Goal: Task Accomplishment & Management: Manage account settings

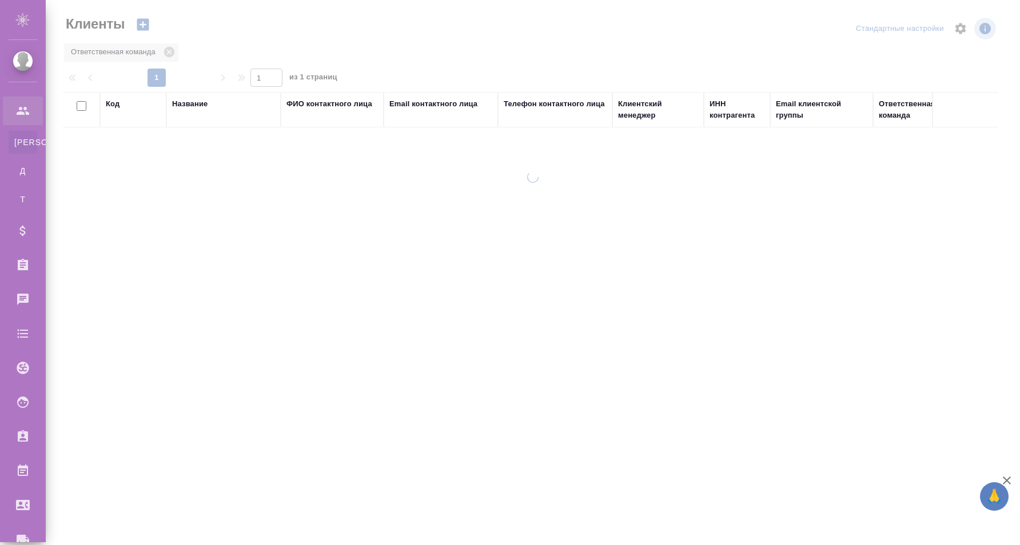
select select "RU"
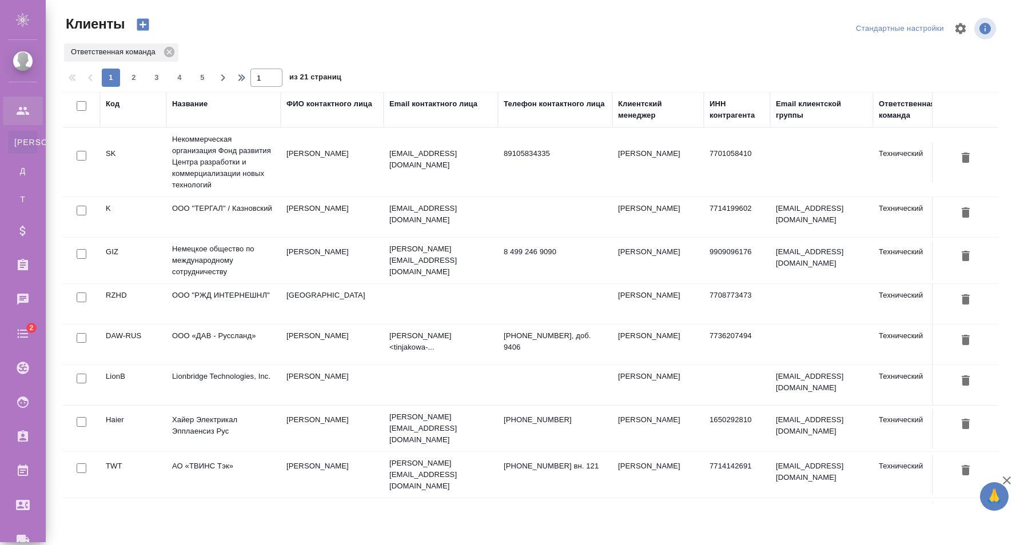
select select "RU"
click at [610, 26] on div at bounding box center [535, 28] width 315 height 27
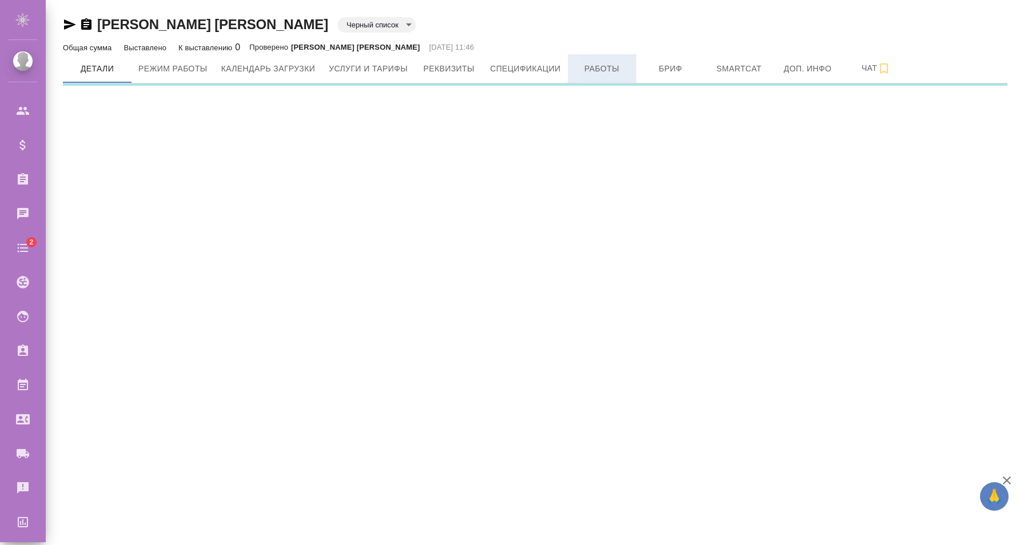
click at [596, 67] on span "Работы" at bounding box center [602, 69] width 55 height 14
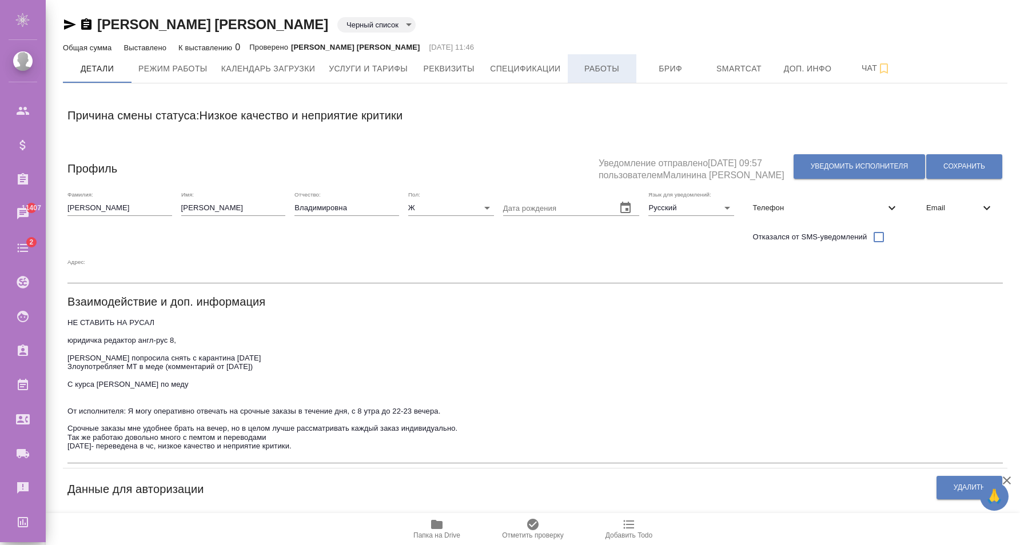
click at [600, 66] on span "Работы" at bounding box center [602, 69] width 55 height 14
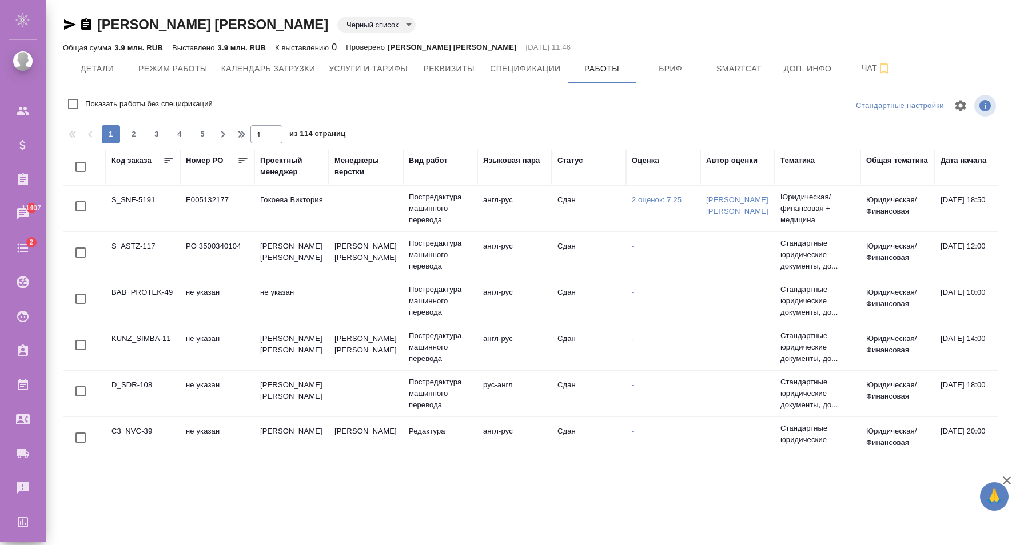
checkbox input "false"
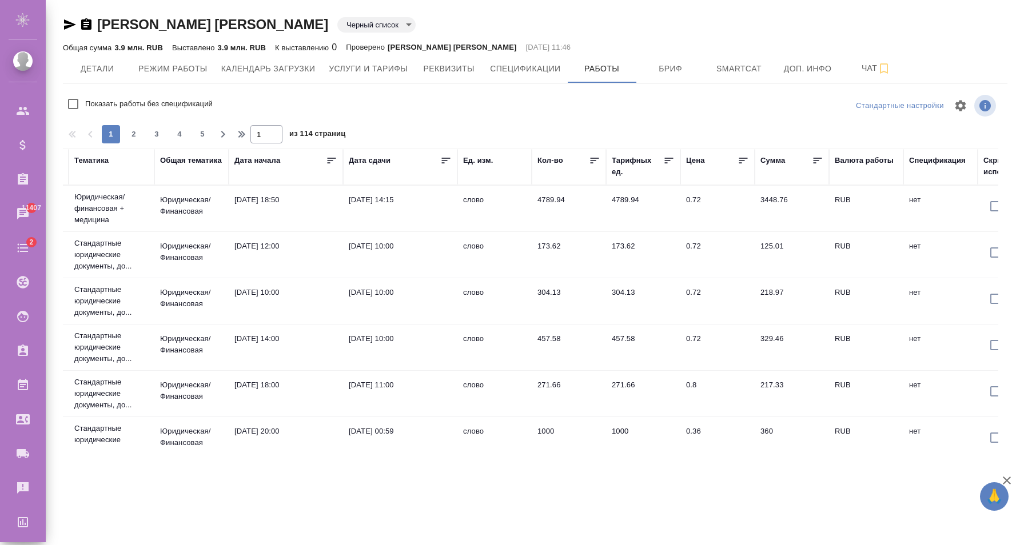
scroll to position [0, 770]
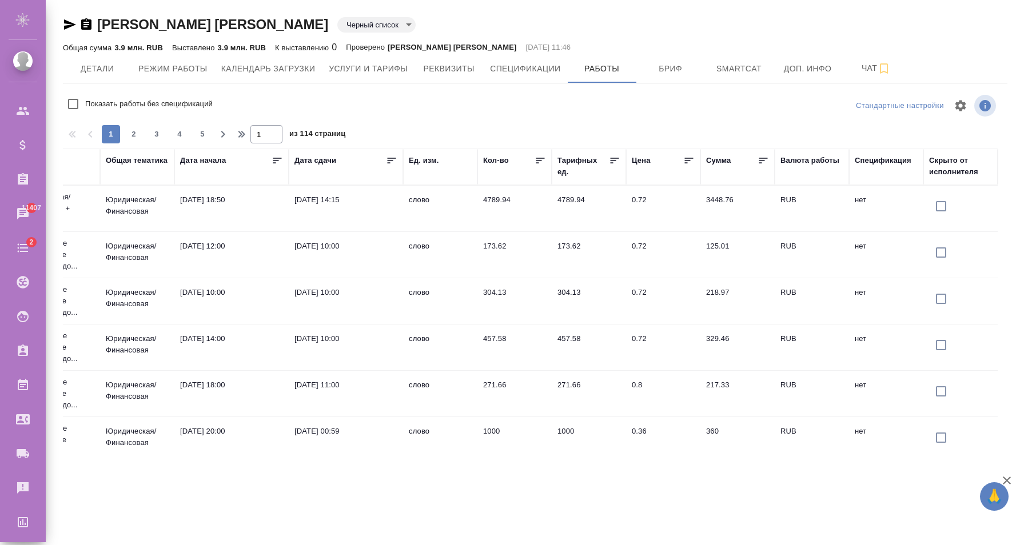
click at [931, 208] on td at bounding box center [960, 209] width 74 height 40
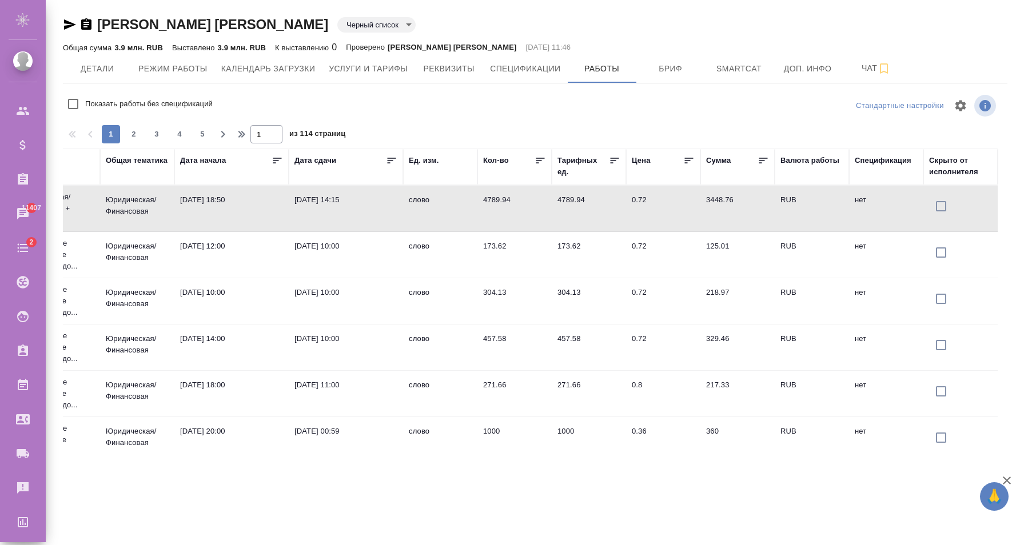
click at [932, 207] on td at bounding box center [960, 209] width 74 height 40
click at [932, 209] on td at bounding box center [960, 209] width 74 height 40
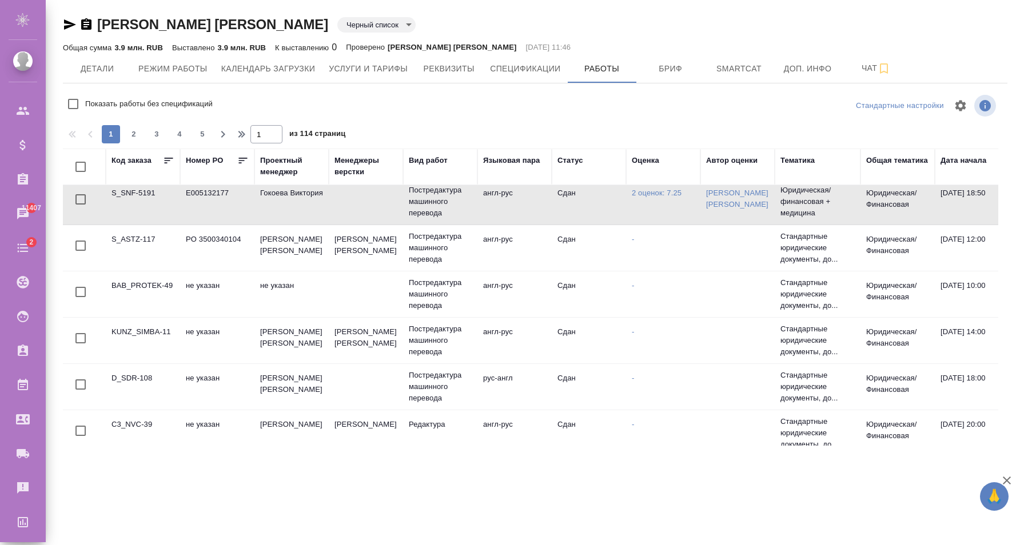
scroll to position [0, 0]
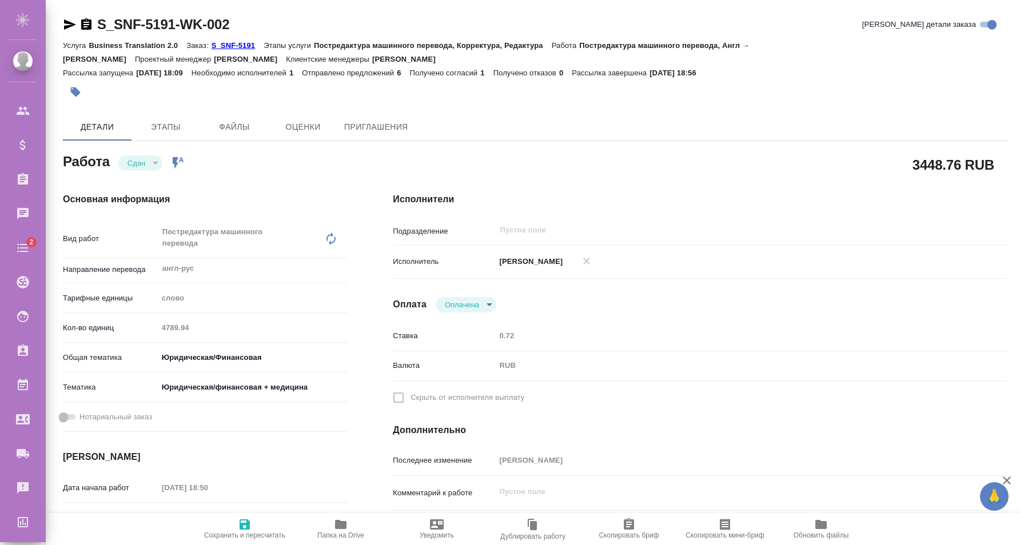
type textarea "x"
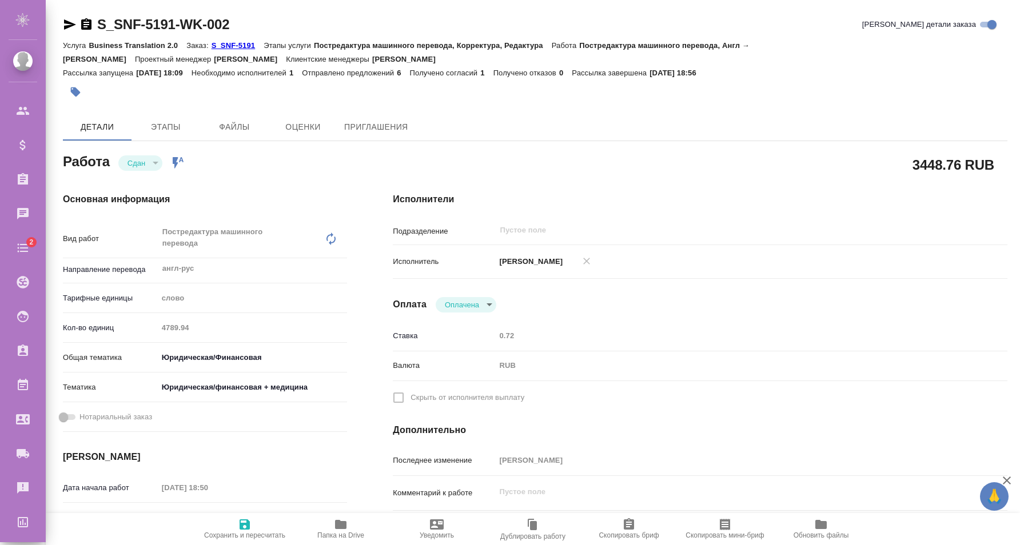
scroll to position [117, 0]
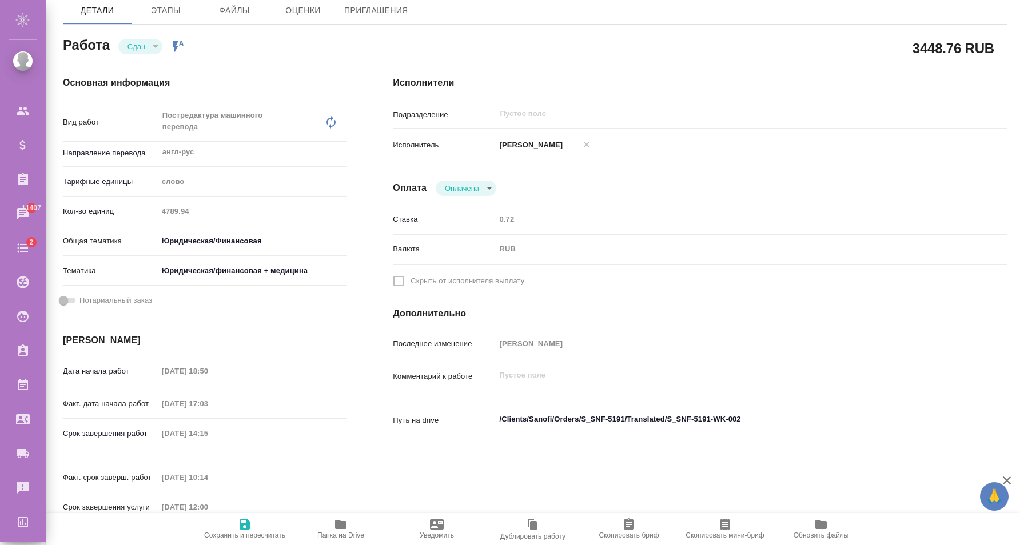
click at [399, 279] on label "Скрыть от исполнителя выплату" at bounding box center [693, 281] width 612 height 24
click at [398, 280] on label "Скрыть от исполнителя выплату" at bounding box center [693, 281] width 612 height 24
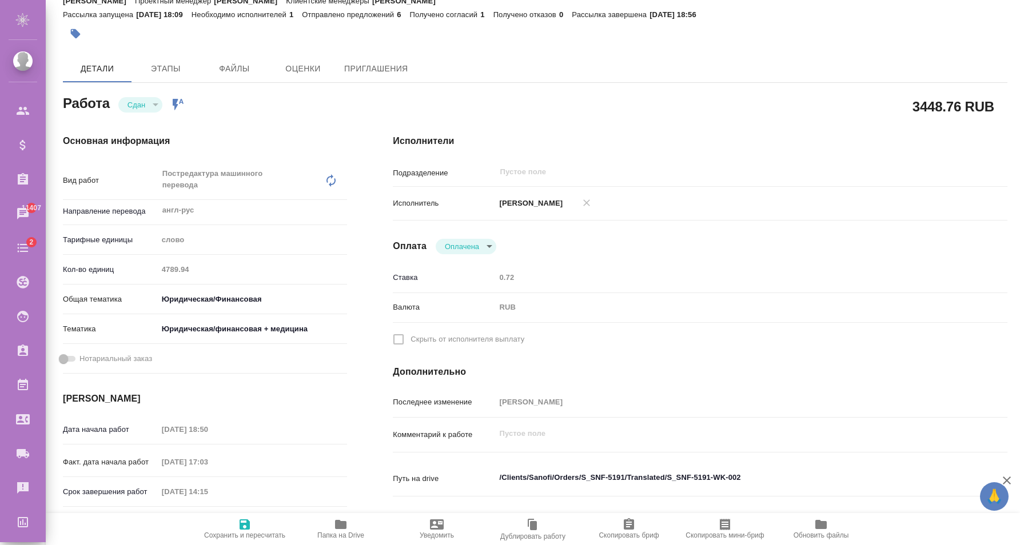
scroll to position [0, 0]
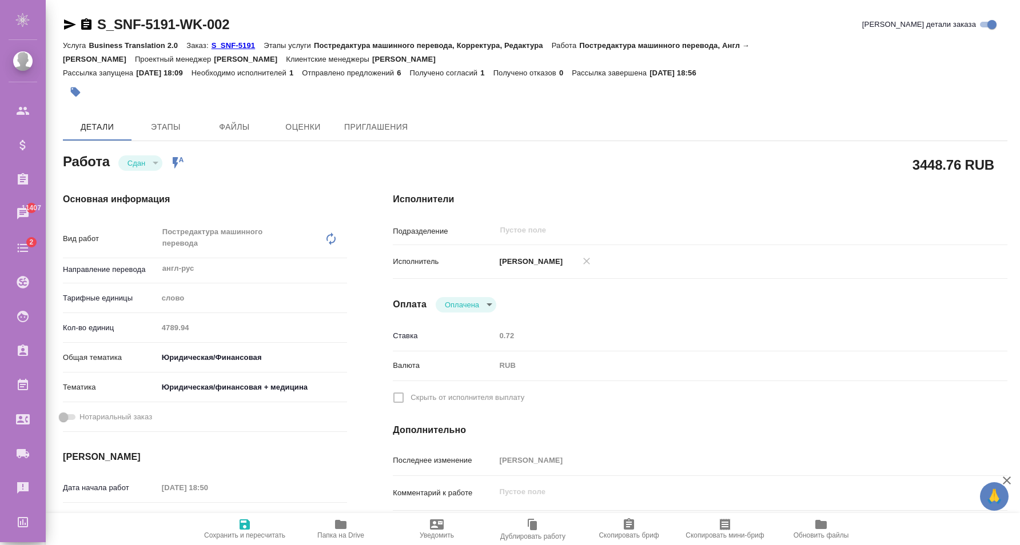
type textarea "x"
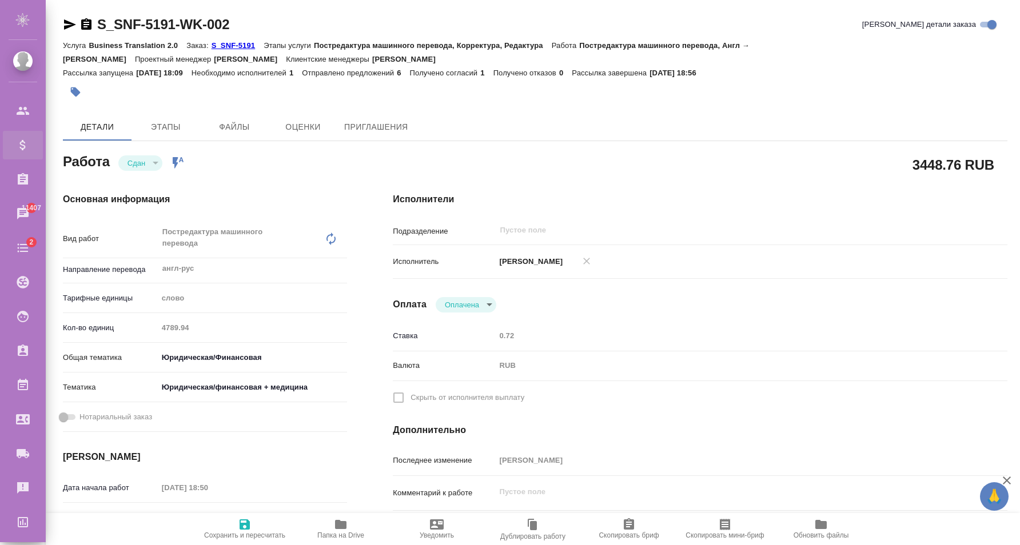
type textarea "x"
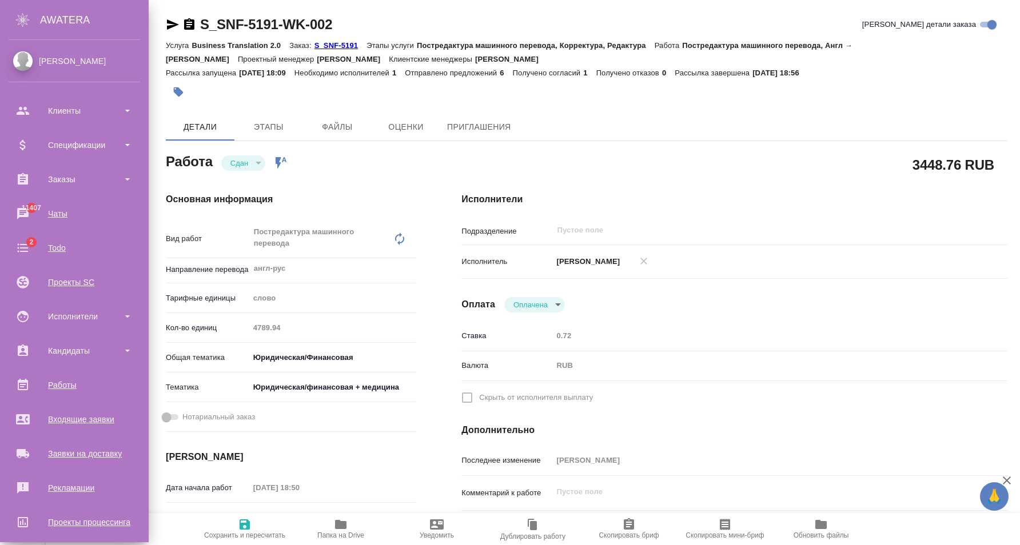
type textarea "x"
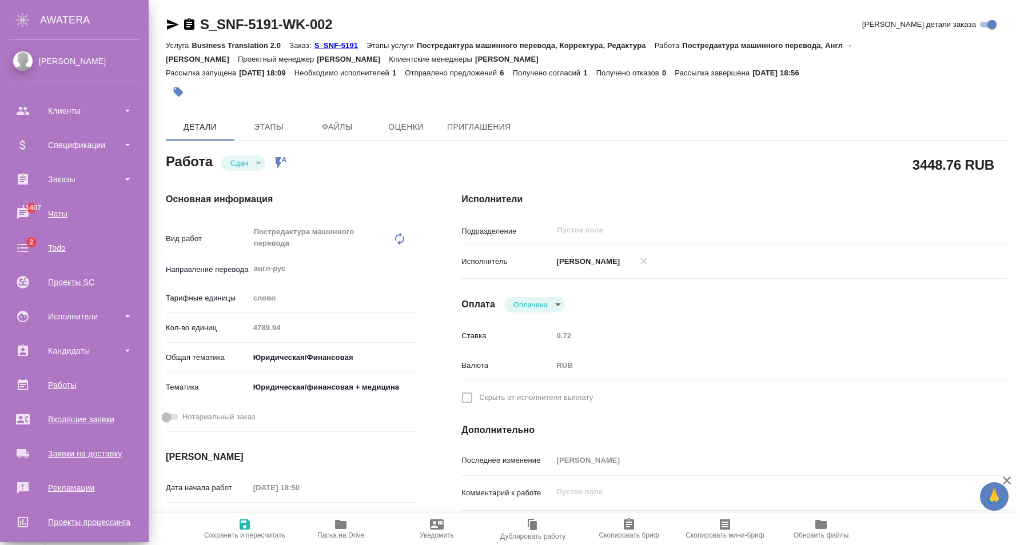
type textarea "x"
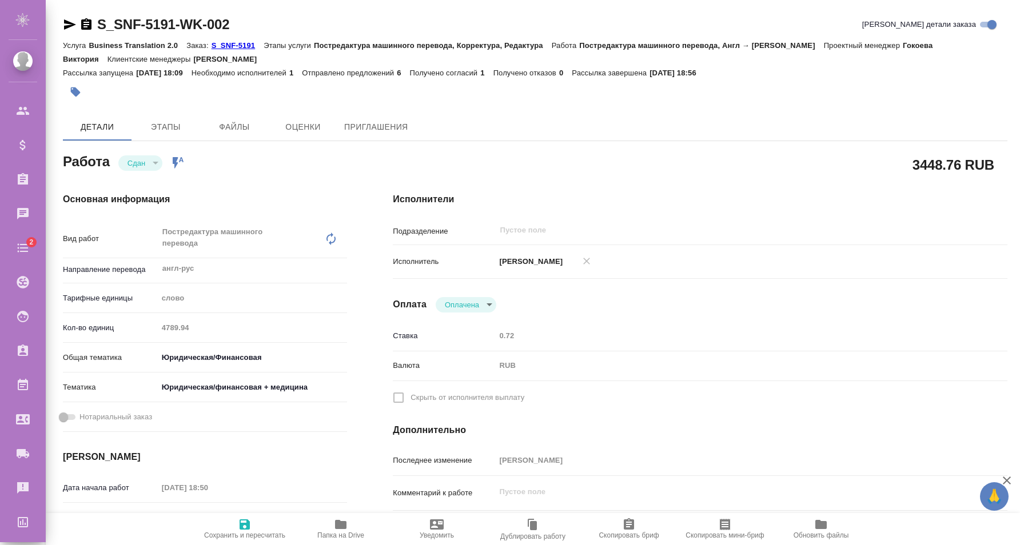
click at [395, 397] on label "Скрыть от исполнителя выплату" at bounding box center [693, 398] width 612 height 24
click at [399, 396] on label "Скрыть от исполнителя выплату" at bounding box center [693, 398] width 612 height 24
click at [467, 302] on body "🙏 .cls-1 fill:#fff; AWATERA Karapetyan David Клиенты Спецификации Заказы Чаты 2…" at bounding box center [510, 272] width 1020 height 545
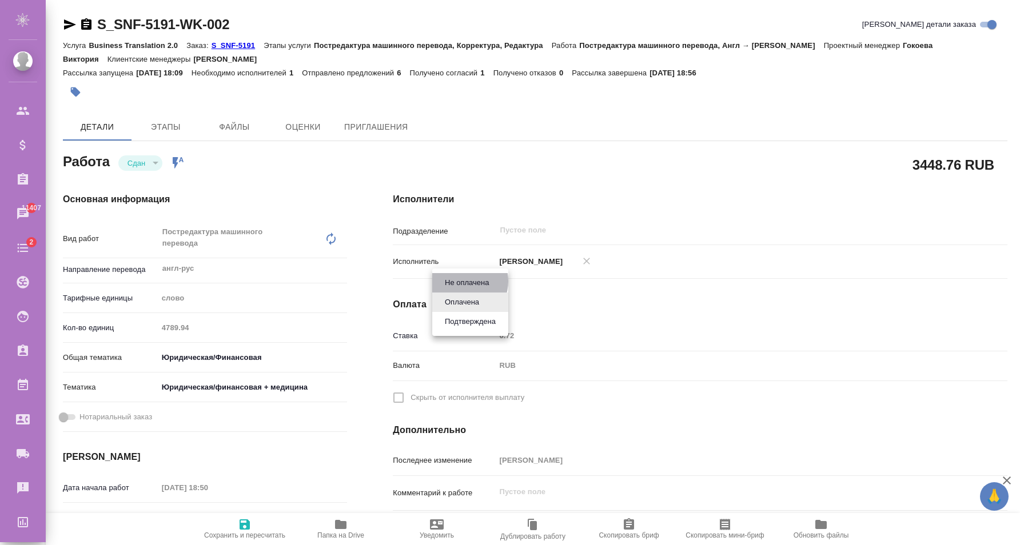
click at [463, 281] on button "Не оплачена" at bounding box center [466, 283] width 51 height 13
type input "notPayed"
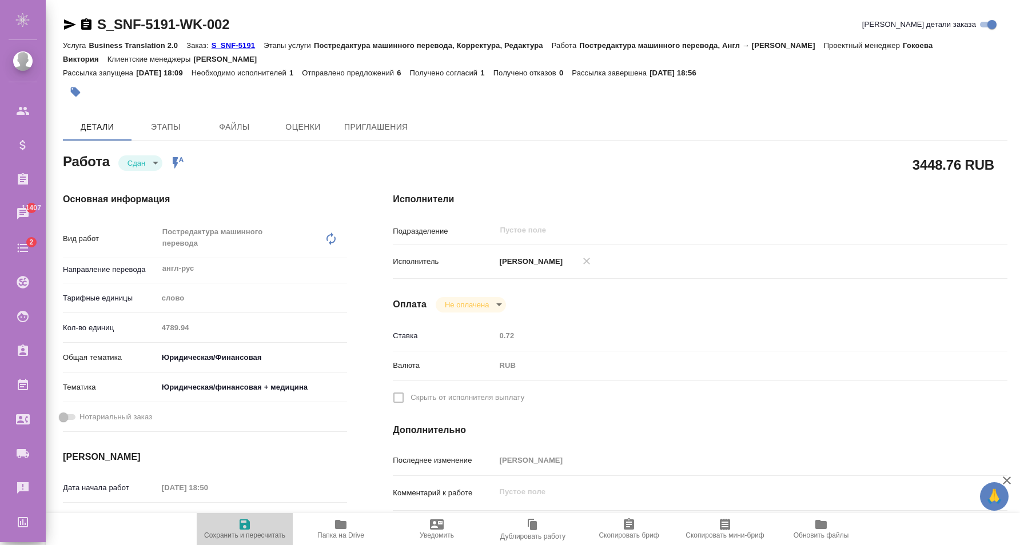
click at [250, 526] on icon "button" at bounding box center [245, 525] width 14 height 14
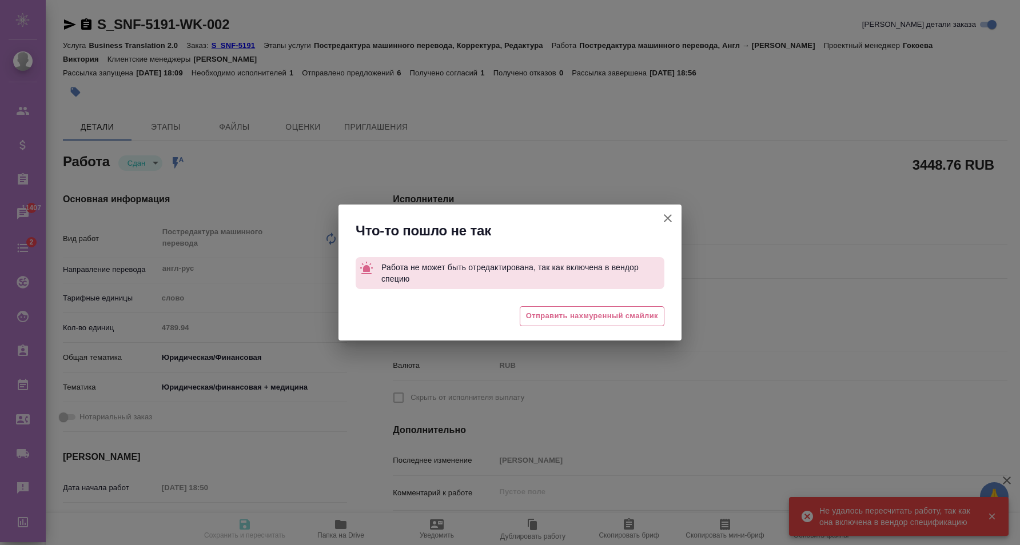
type input "closed"
type input "англ-рус"
type input "5a8b1489cc6b4906c91bfd90"
type input "4789.94"
type input "yr-fn"
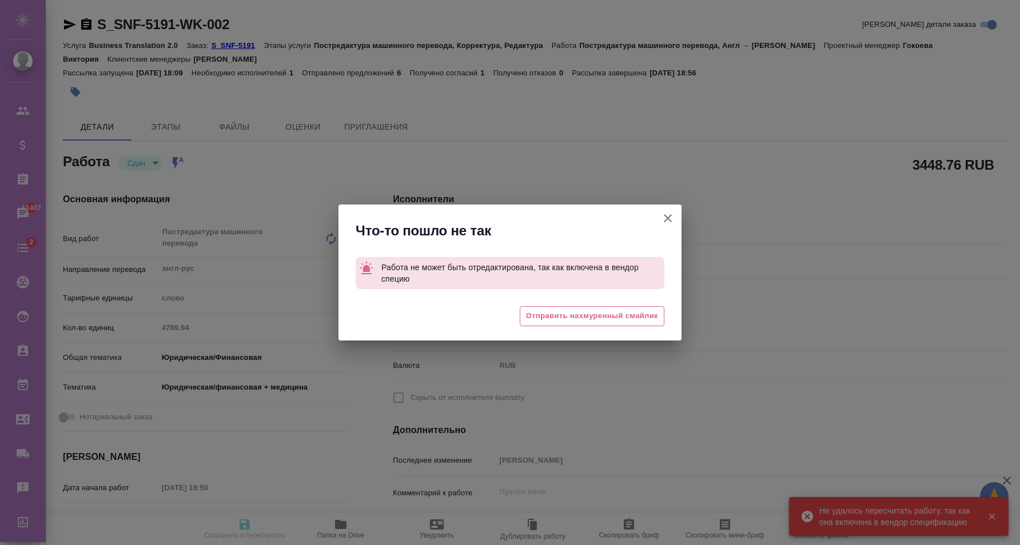
type input "5f647205b73bc97568ca66c5"
type input "20.05.2024 18:50"
type input "20.05.2024 17:03"
type input "21.05.2024 14:15"
type input "22.05.2024 10:14"
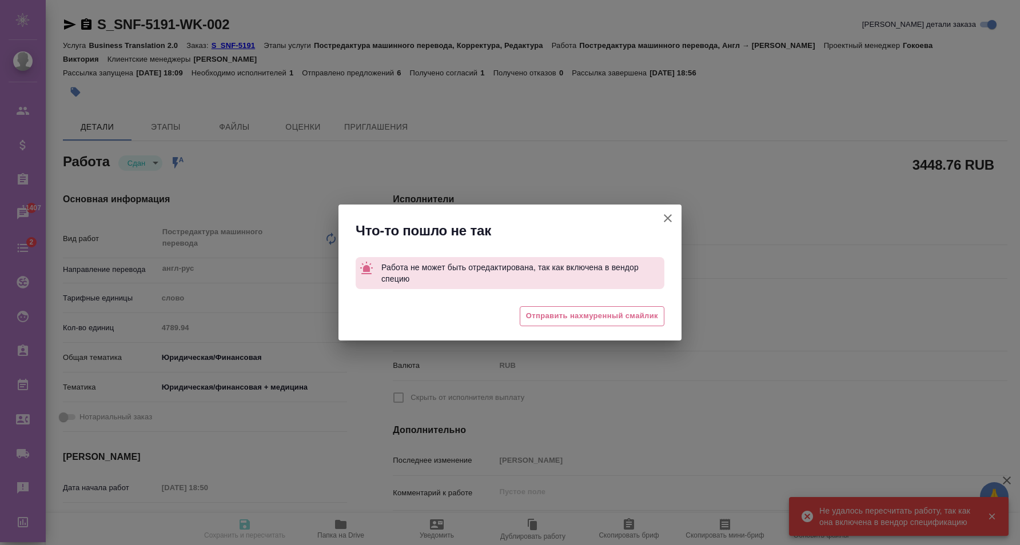
type input "22.05.2024 12:00"
type input "payed"
type input "0.72"
type input "RUB"
type input "Тутаева Юлия"
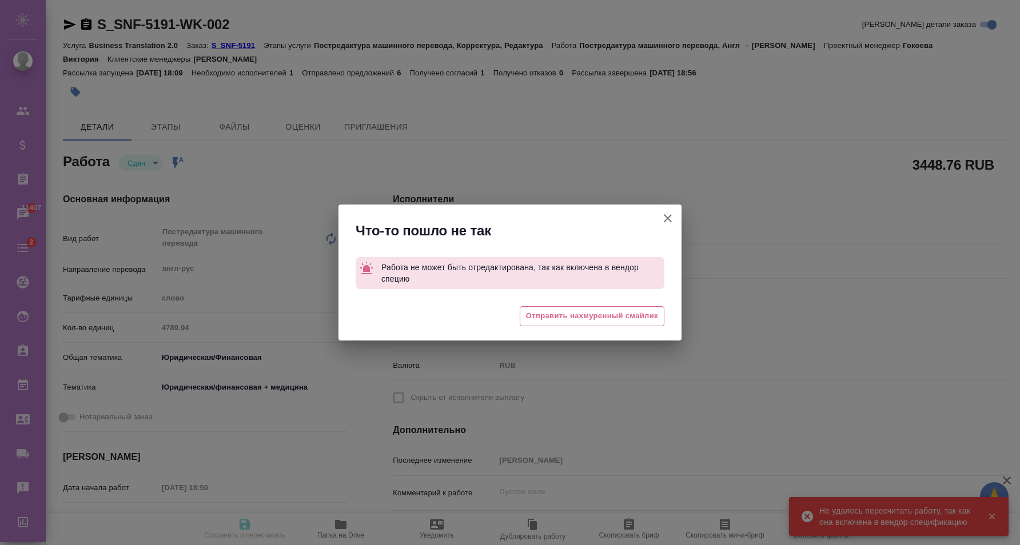
type input "S_SNF-5191"
type input "E005132177"
type input "Business Translation 2.0"
type input "Постредактура машинного перевода, Корректура, Редактура"
type input "Плеханова Мария"
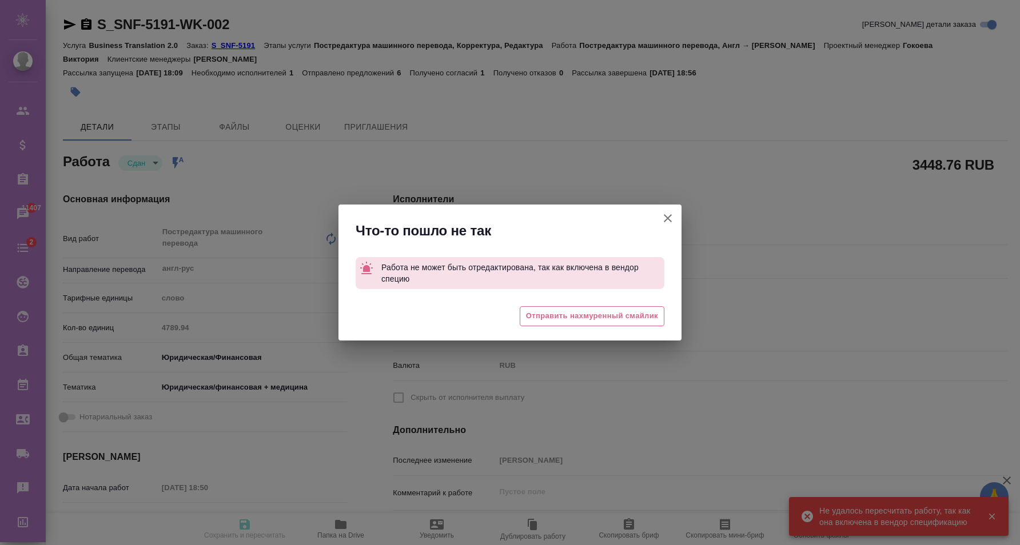
type input "/Clients/Sanofi/Orders/S_SNF-5191"
click at [667, 220] on icon "button" at bounding box center [668, 219] width 14 height 14
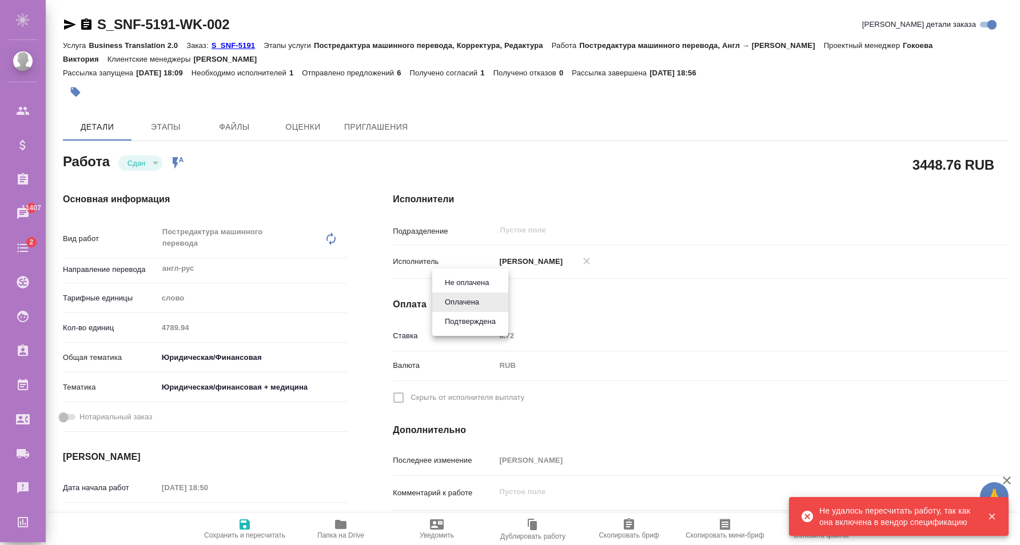
click at [468, 304] on body "🙏 .cls-1 fill:#fff; AWATERA Karapetyan David Клиенты Спецификации Заказы 11407 …" at bounding box center [510, 272] width 1020 height 545
click at [367, 256] on div at bounding box center [510, 272] width 1020 height 545
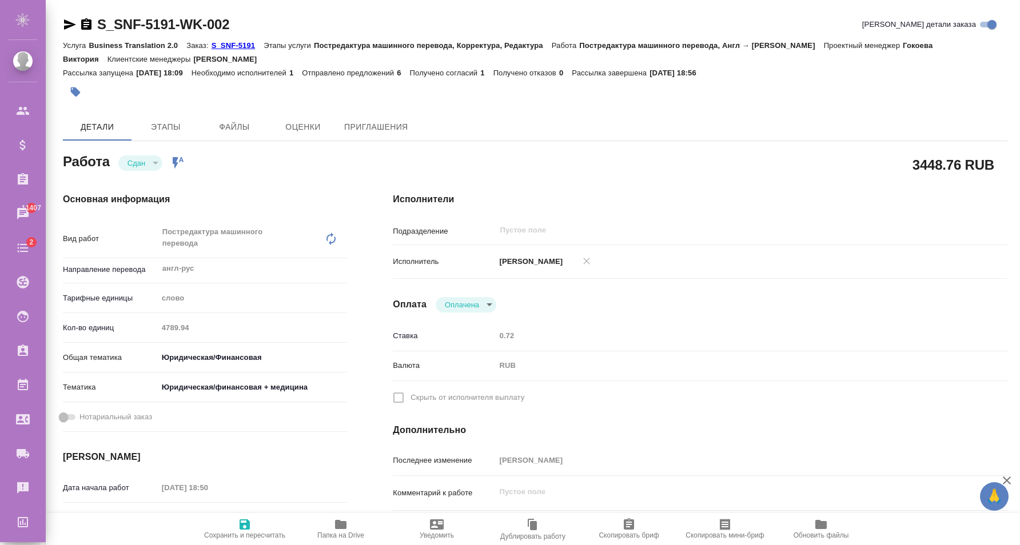
click at [461, 150] on div "3448.76 RUB" at bounding box center [700, 164] width 615 height 29
click at [633, 102] on div at bounding box center [378, 91] width 630 height 25
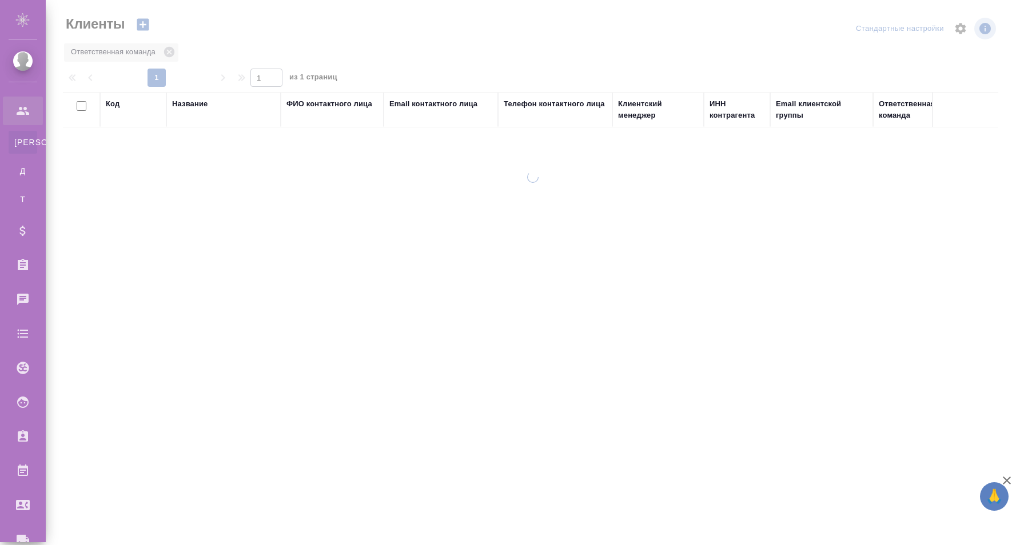
select select "RU"
